Goal: Entertainment & Leisure: Browse casually

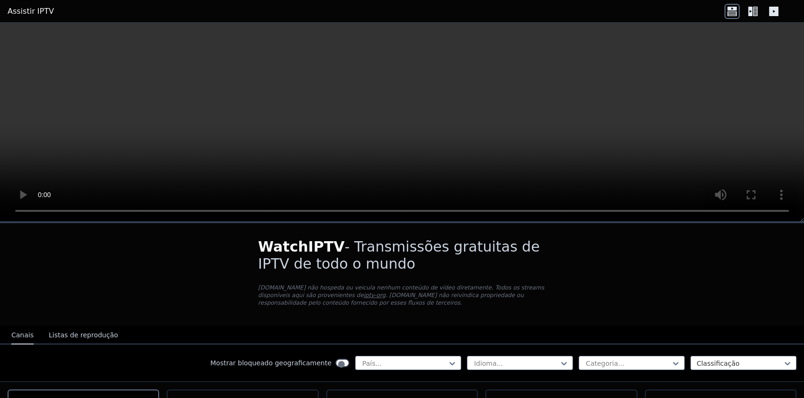
scroll to position [158, 0]
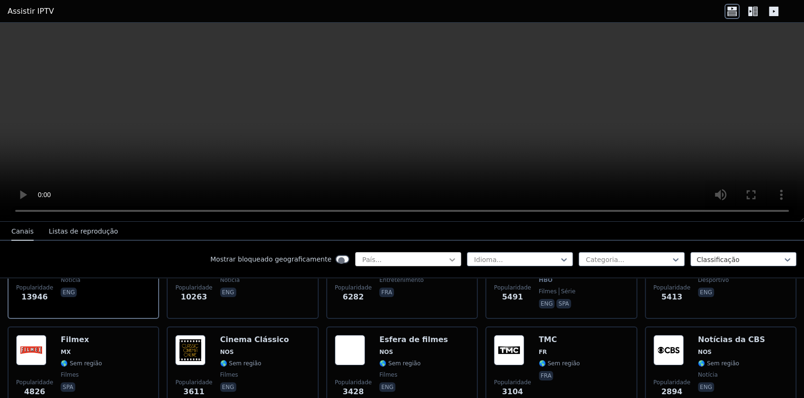
click at [455, 258] on icon at bounding box center [452, 259] width 6 height 3
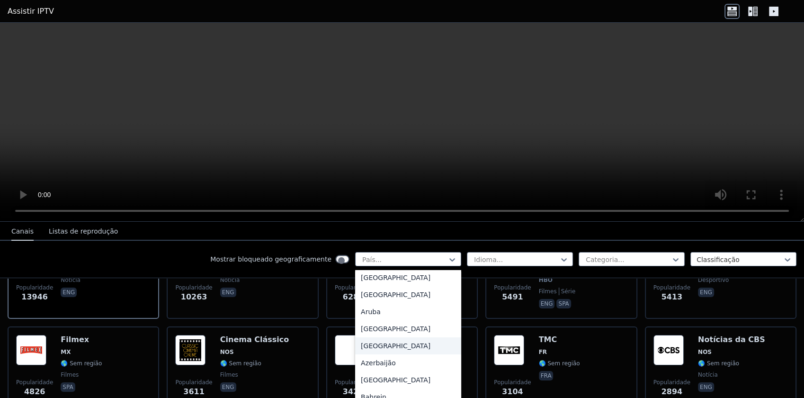
scroll to position [263, 0]
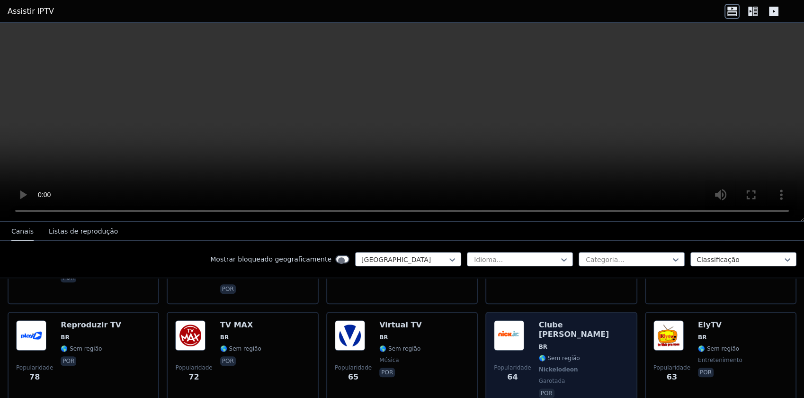
scroll to position [579, 0]
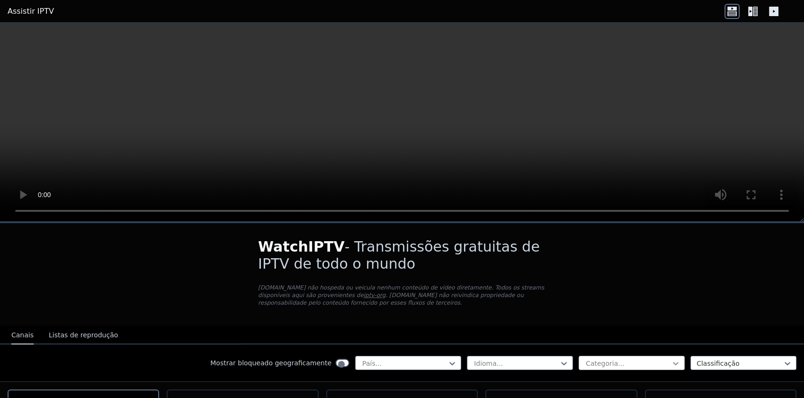
click at [681, 359] on icon at bounding box center [675, 363] width 9 height 9
type input "***"
click at [681, 359] on icon at bounding box center [675, 363] width 9 height 9
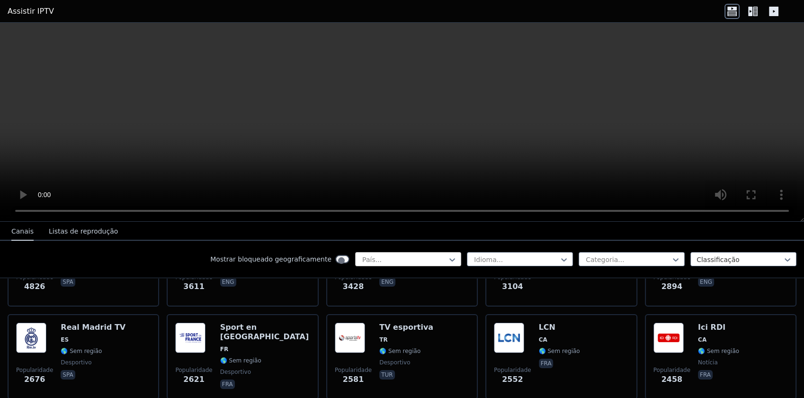
click at [448, 255] on div at bounding box center [404, 259] width 86 height 9
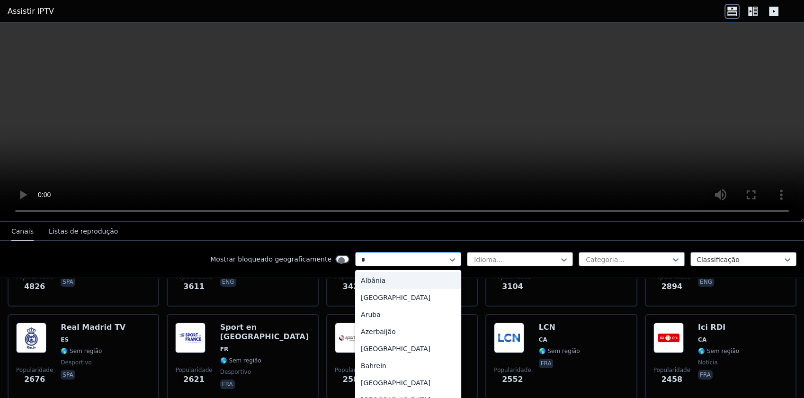
type input "**"
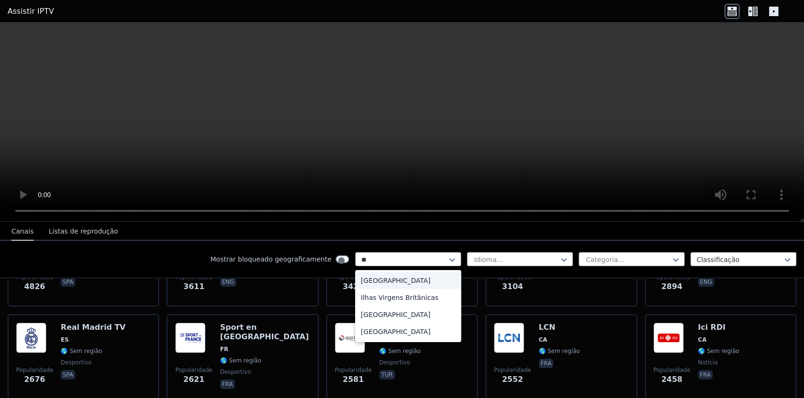
click at [461, 272] on div "[GEOGRAPHIC_DATA]" at bounding box center [408, 280] width 106 height 17
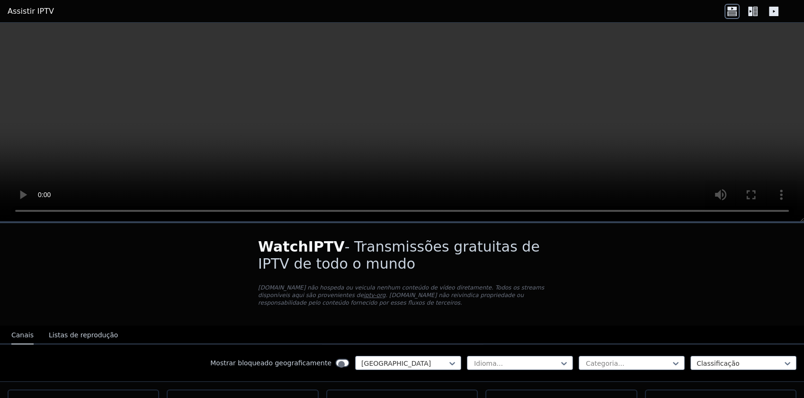
scroll to position [53, 0]
click at [55, 326] on button "Listas de reprodução" at bounding box center [83, 335] width 69 height 18
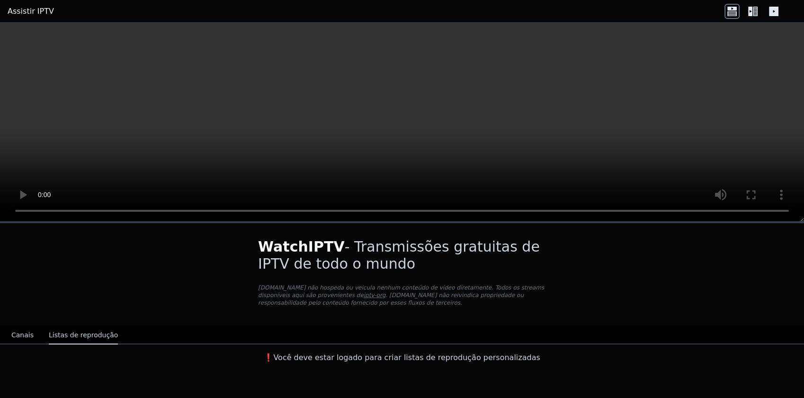
click at [12, 326] on button "Canais" at bounding box center [22, 335] width 22 height 18
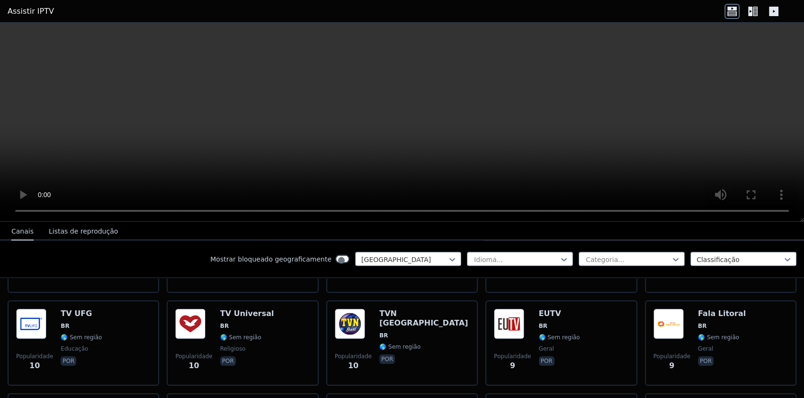
scroll to position [2157, 0]
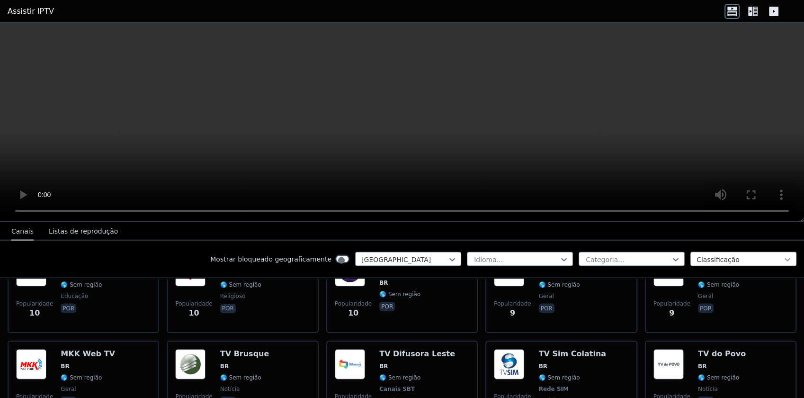
click at [787, 252] on div "Classificação" at bounding box center [744, 259] width 106 height 14
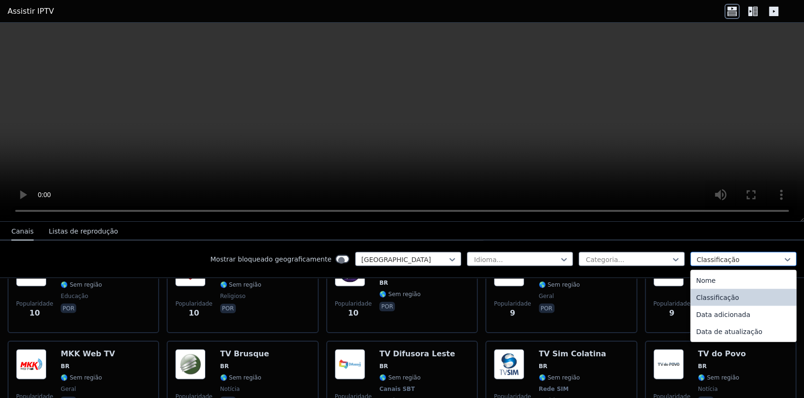
click at [763, 255] on div at bounding box center [740, 259] width 86 height 9
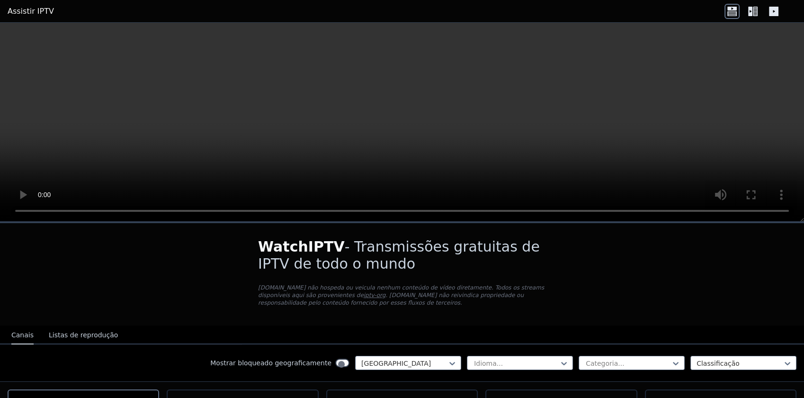
click at [779, 9] on icon at bounding box center [773, 11] width 9 height 9
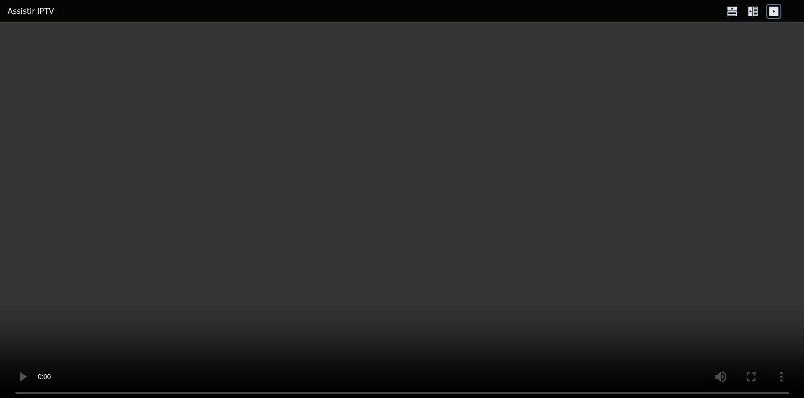
click at [740, 13] on icon at bounding box center [732, 11] width 15 height 15
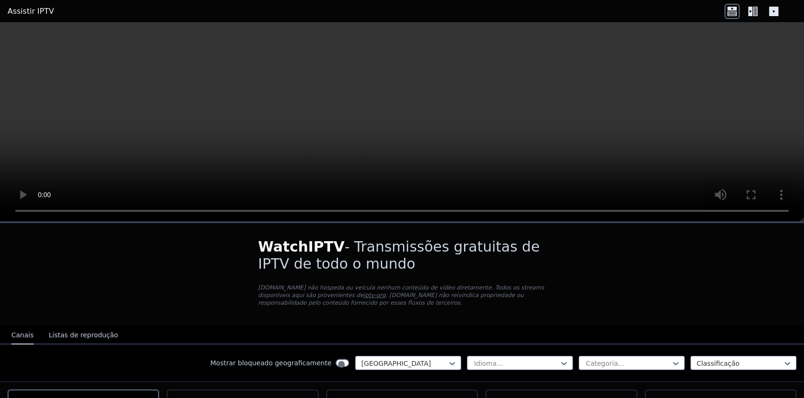
click at [761, 7] on icon at bounding box center [753, 11] width 15 height 15
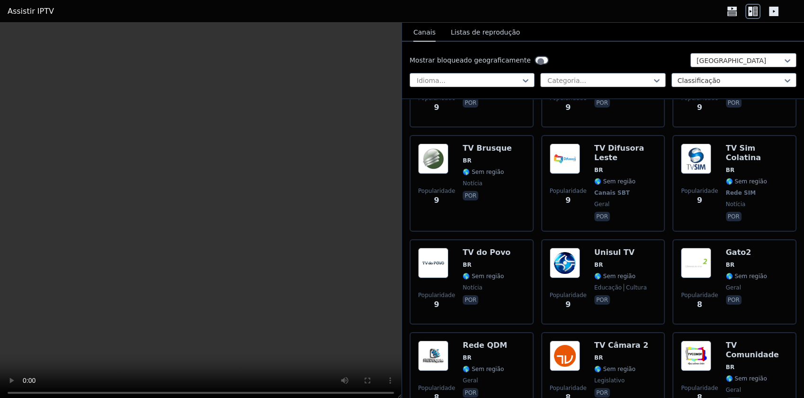
scroll to position [3500, 0]
